Goal: Use online tool/utility: Utilize a website feature to perform a specific function

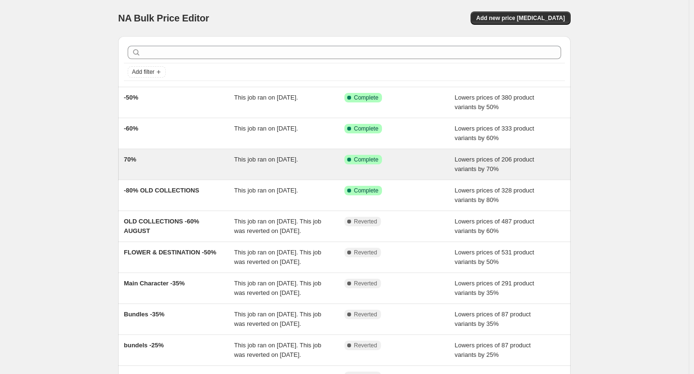
click at [190, 169] on div "70%" at bounding box center [179, 164] width 110 height 19
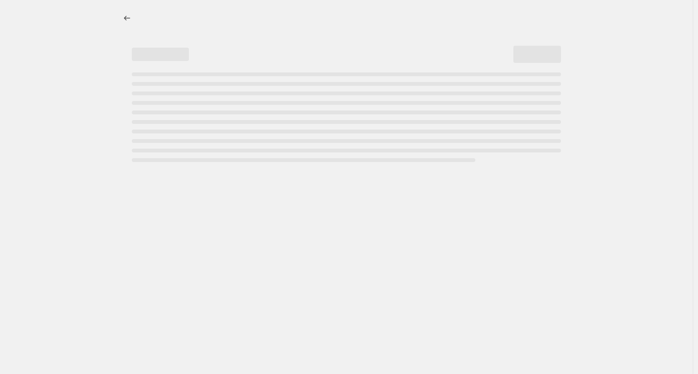
select select "percentage"
select select "collection"
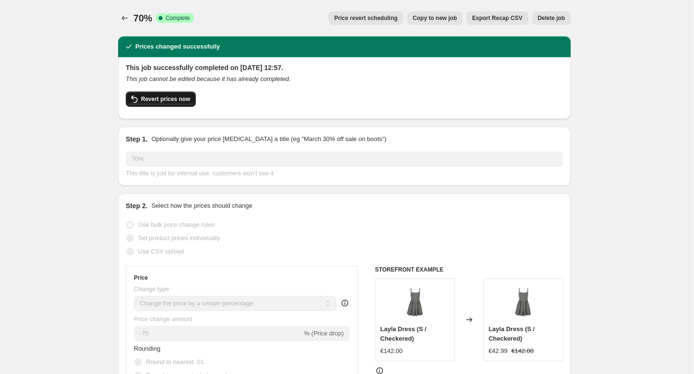
click at [157, 104] on button "Revert prices now" at bounding box center [161, 98] width 70 height 15
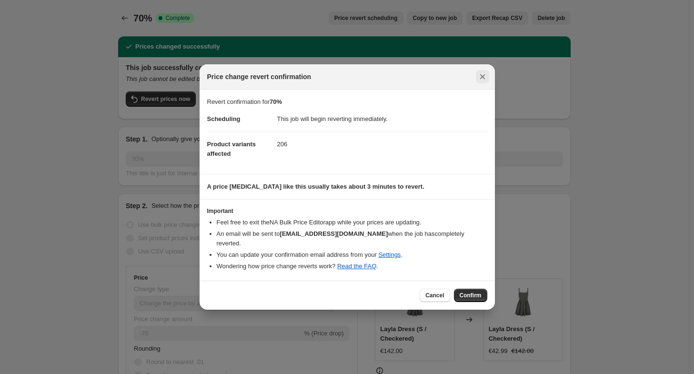
click at [481, 81] on icon "Close" at bounding box center [482, 77] width 10 height 10
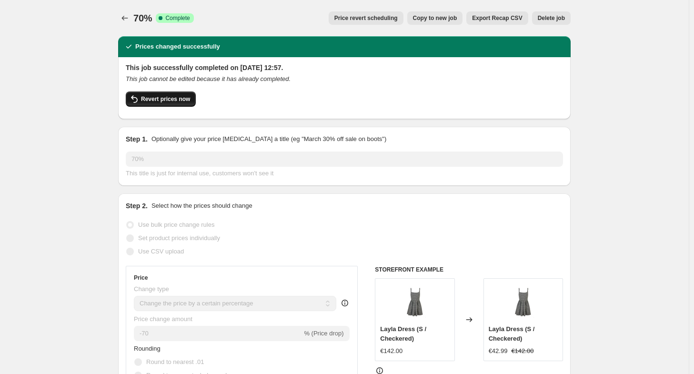
click at [174, 99] on span "Revert prices now" at bounding box center [165, 99] width 49 height 8
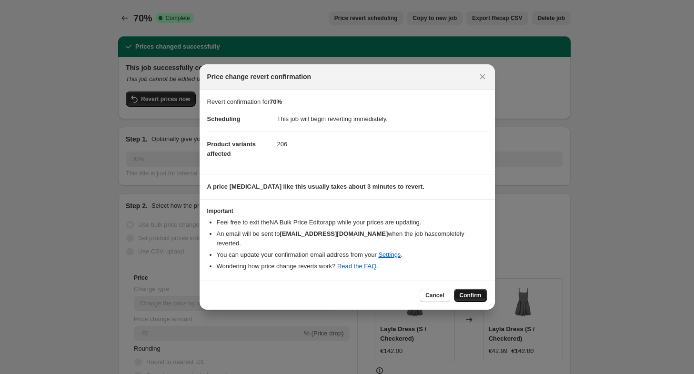
click at [464, 288] on button "Confirm" at bounding box center [470, 294] width 33 height 13
